Goal: Go to known website: Go to known website

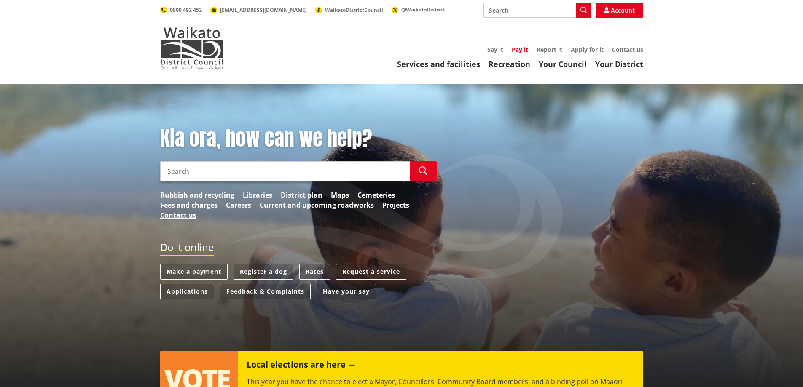
click at [521, 50] on link "Pay it" at bounding box center [519, 50] width 16 height 8
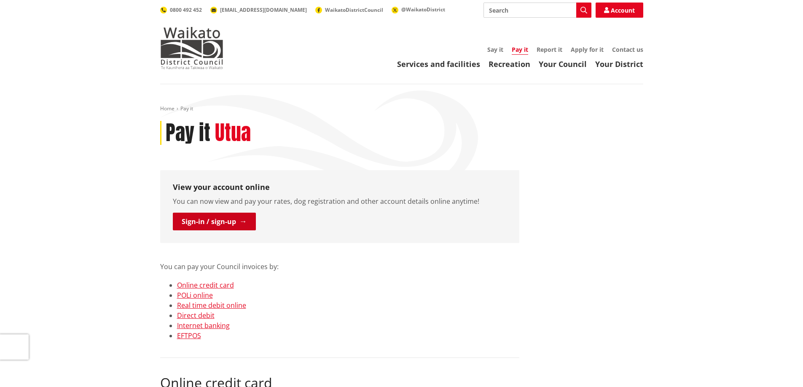
click at [225, 226] on link "Sign-in / sign-up" at bounding box center [214, 222] width 83 height 18
